Goal: Complete application form

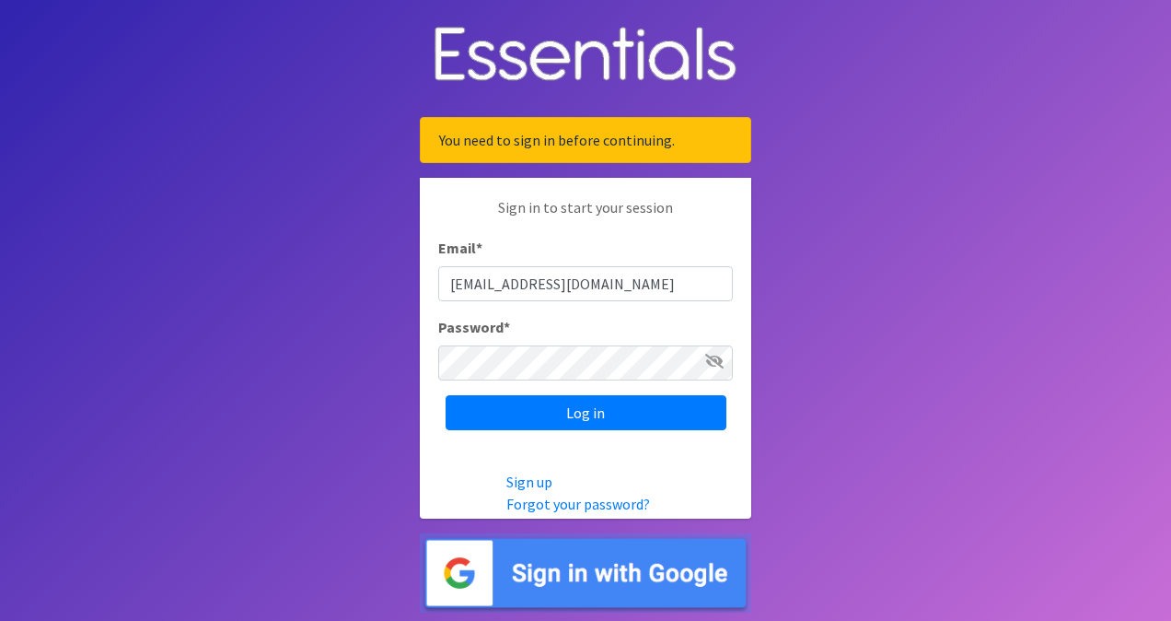
type input "[EMAIL_ADDRESS][DOMAIN_NAME]"
click at [446, 395] on input "Log in" at bounding box center [586, 412] width 281 height 35
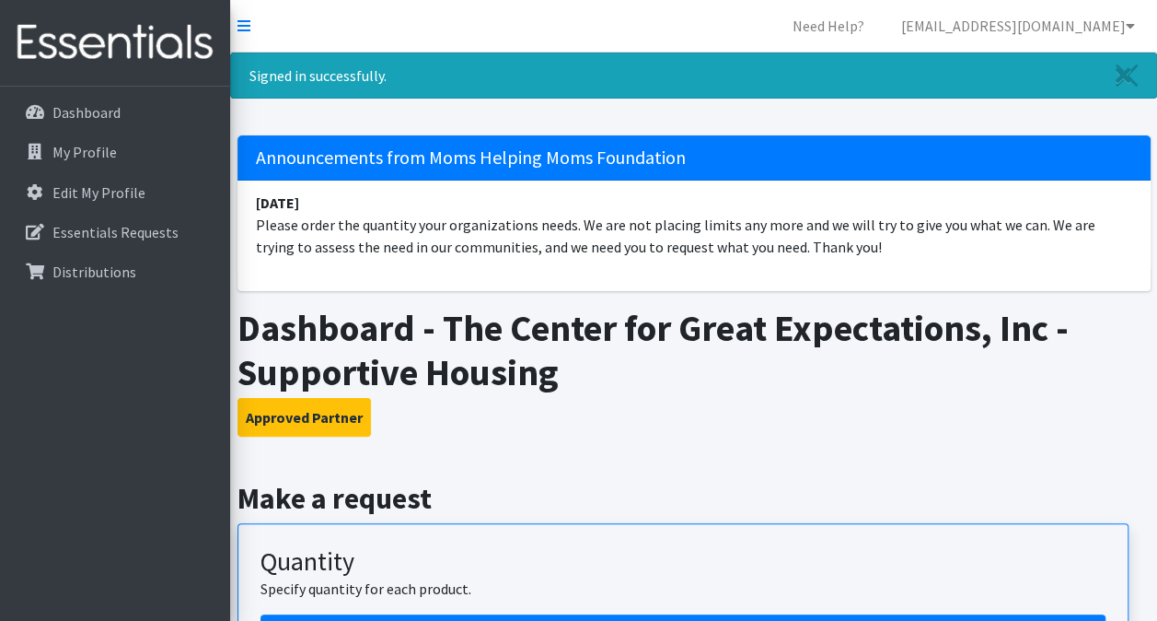
click at [335, 497] on h2 "Make a request" at bounding box center [694, 498] width 913 height 35
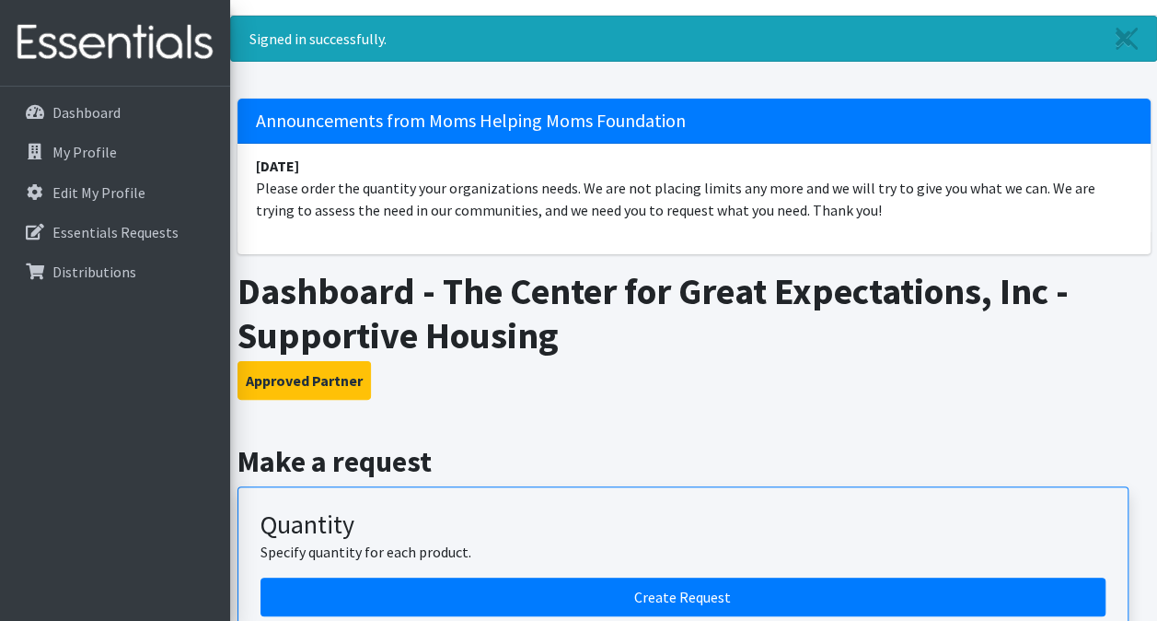
scroll to position [184, 0]
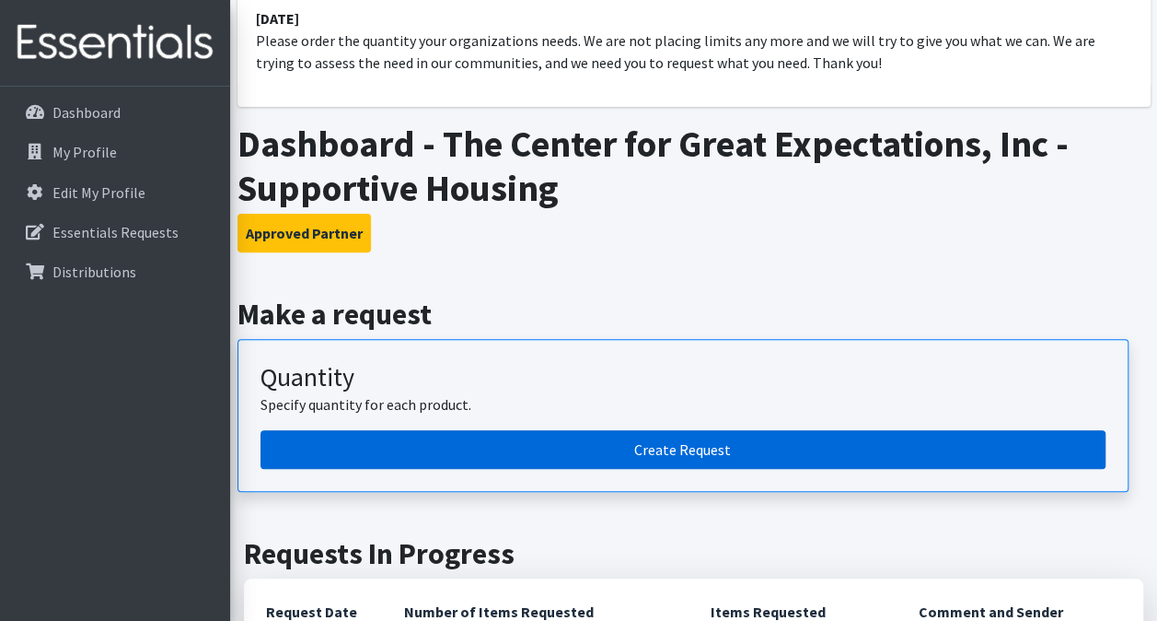
click at [464, 441] on link "Create Request" at bounding box center [683, 449] width 845 height 39
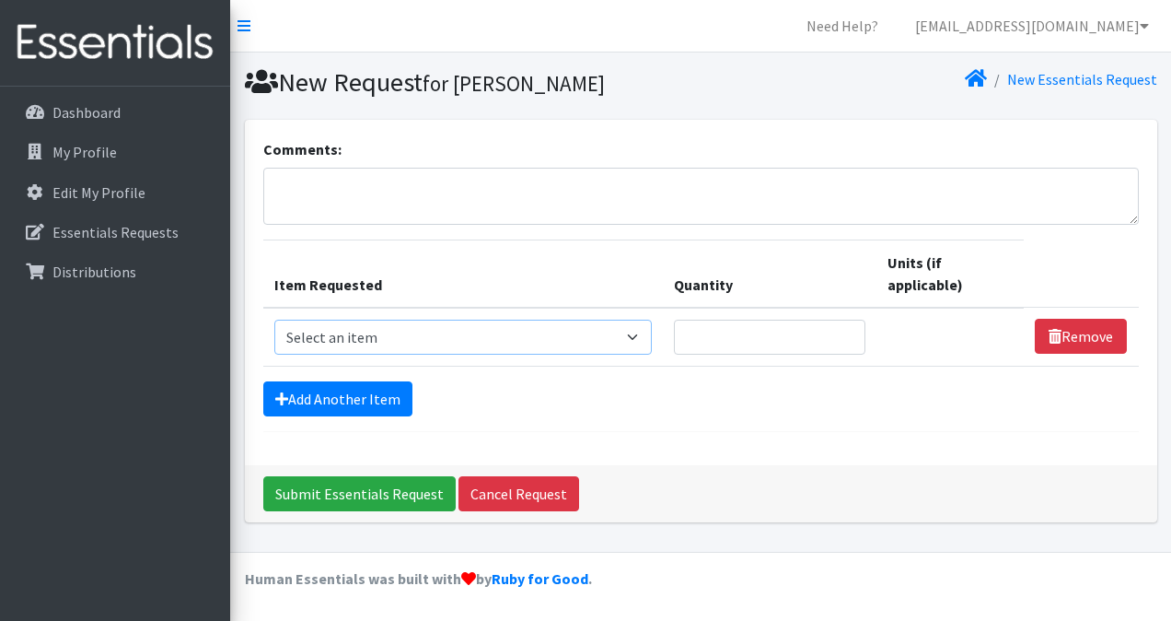
click at [538, 335] on select "Select an item # of Children this order will serve # of Individuals Living in H…" at bounding box center [463, 336] width 378 height 35
select select "293"
click at [274, 319] on select "Select an item # of Children this order will serve # of Individuals Living in H…" at bounding box center [463, 336] width 378 height 35
click at [733, 333] on input "Quantity" at bounding box center [770, 336] width 192 height 35
type input "1"
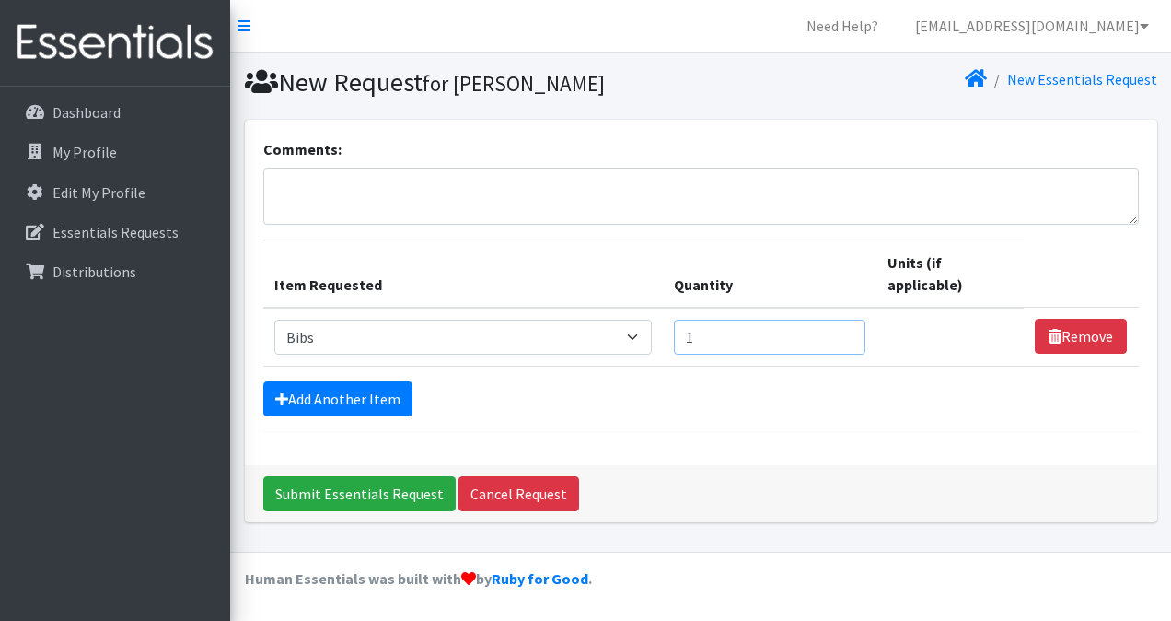
click at [846, 336] on input "1" at bounding box center [770, 336] width 192 height 35
click at [802, 334] on input "1" at bounding box center [770, 336] width 192 height 35
click at [672, 414] on form "Comments: Item Requested Quantity Units (if applicable) Item Requested Select a…" at bounding box center [701, 285] width 876 height 294
click at [1060, 322] on td "Remove" at bounding box center [1081, 337] width 114 height 59
click at [1060, 322] on link "Remove" at bounding box center [1081, 336] width 92 height 35
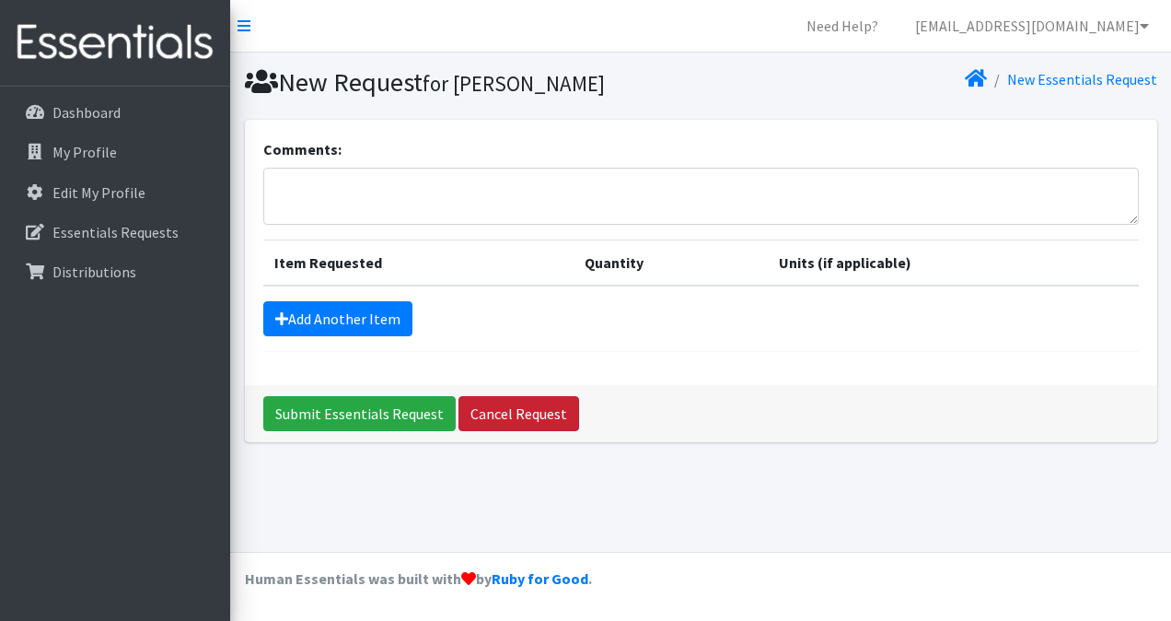
click at [514, 404] on link "Cancel Request" at bounding box center [519, 413] width 121 height 35
